Goal: Task Accomplishment & Management: Manage account settings

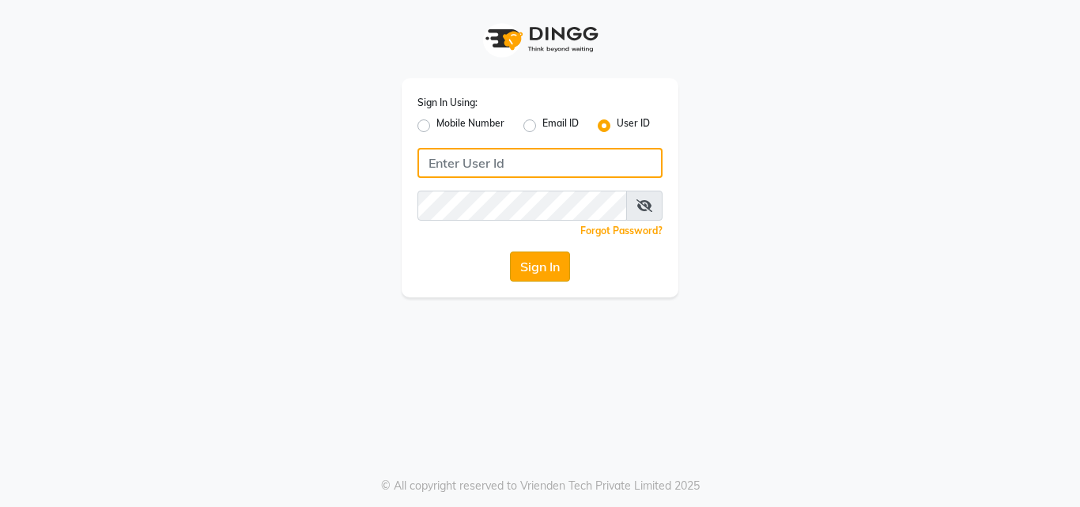
type input "deepbreath"
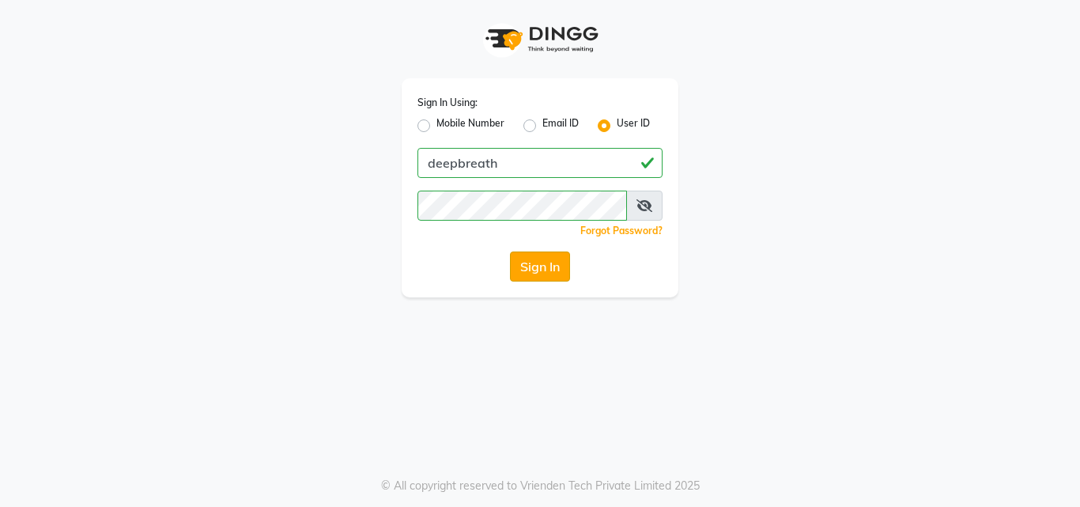
click at [549, 260] on button "Sign In" at bounding box center [540, 266] width 60 height 30
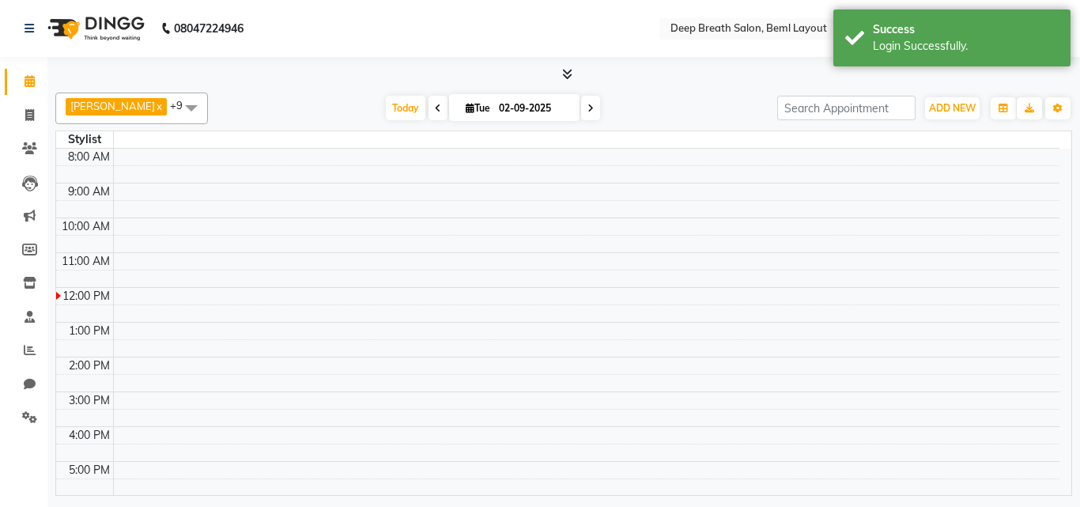
select select "en"
